Goal: Find contact information: Obtain details needed to contact an individual or organization

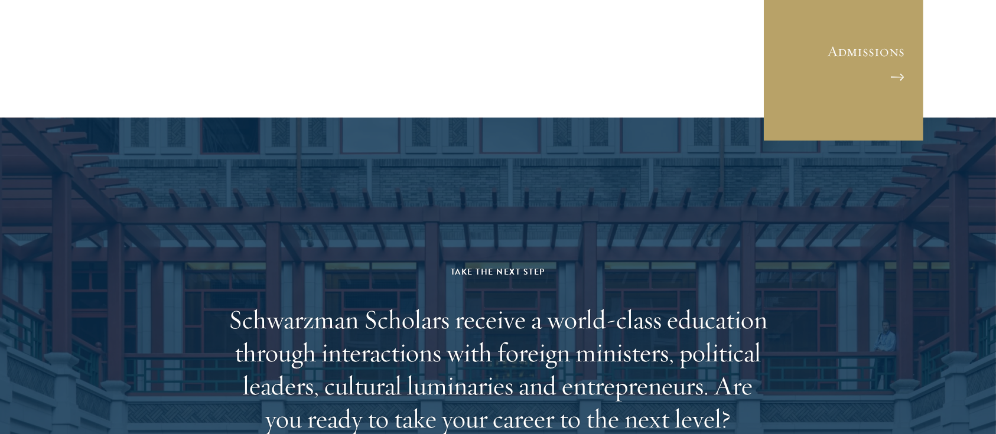
scroll to position [3756, 0]
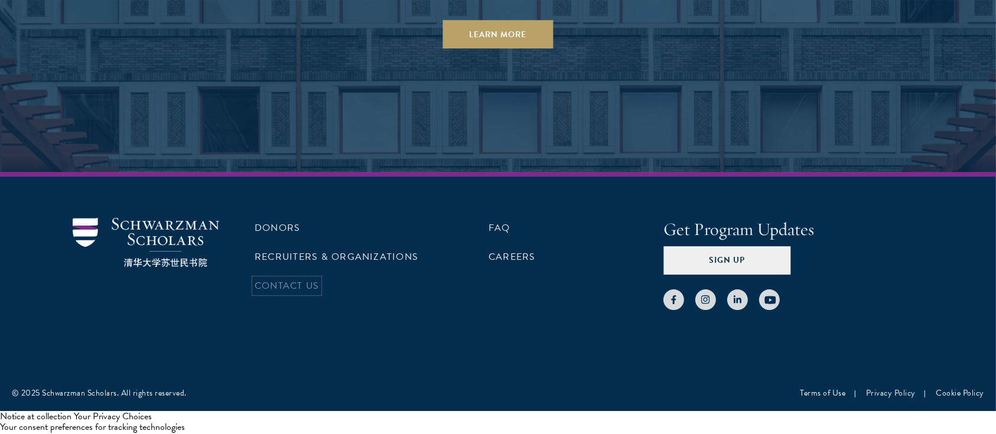
click at [307, 279] on link "Contact Us" at bounding box center [287, 286] width 64 height 14
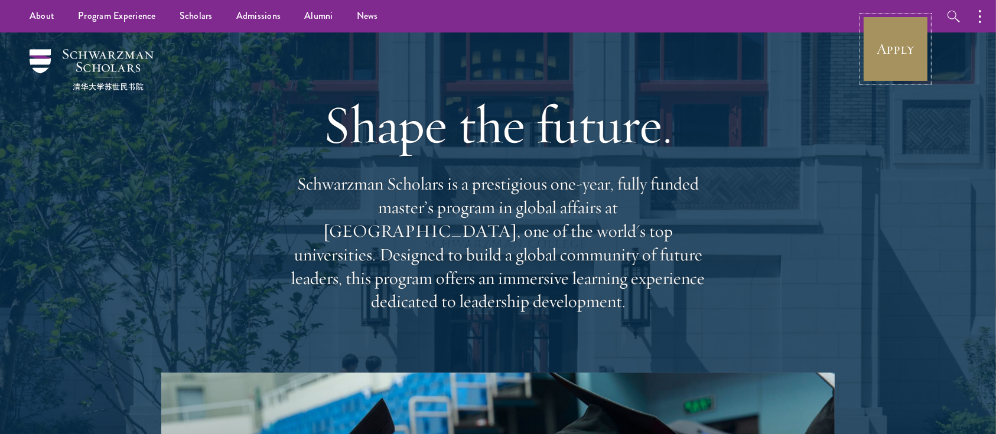
click at [895, 42] on link "Apply" at bounding box center [895, 49] width 66 height 66
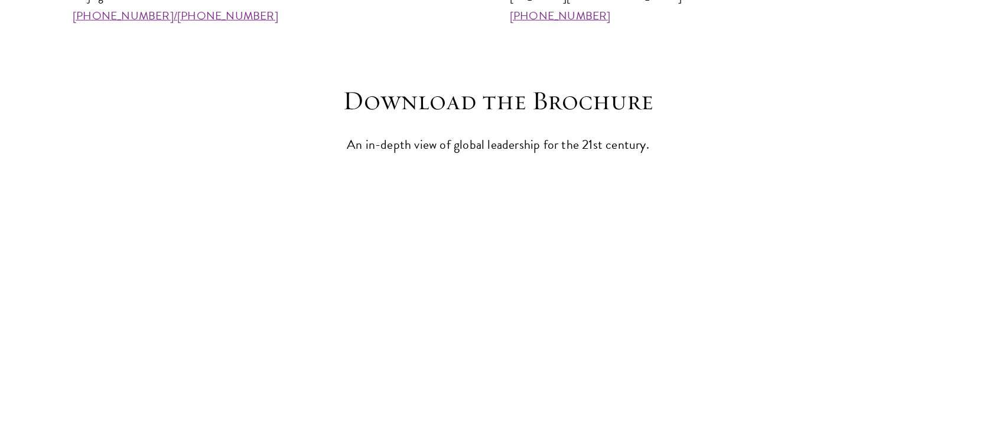
scroll to position [1260, 0]
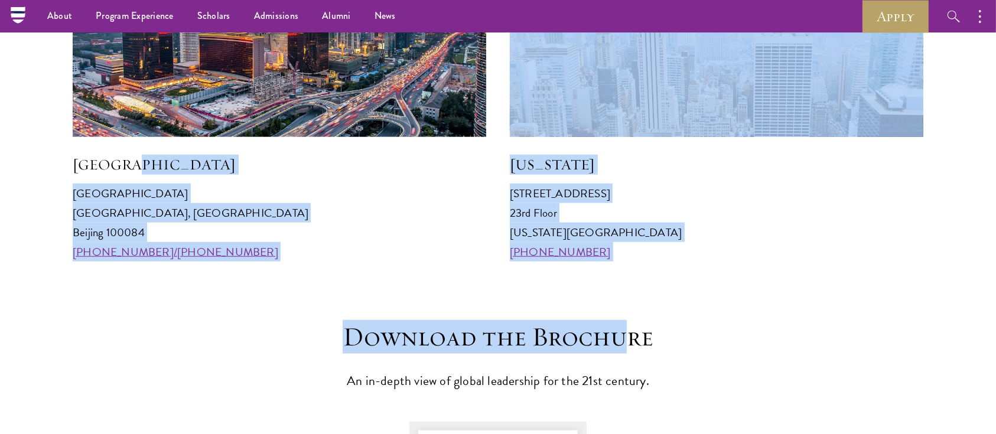
drag, startPoint x: 605, startPoint y: 256, endPoint x: 490, endPoint y: 141, distance: 162.9
drag, startPoint x: 614, startPoint y: 313, endPoint x: 26, endPoint y: 154, distance: 608.9
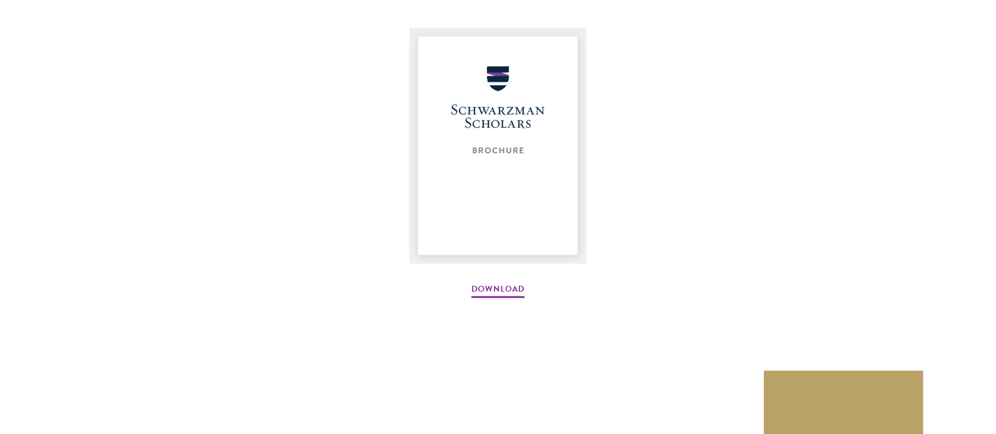
scroll to position [1969, 0]
